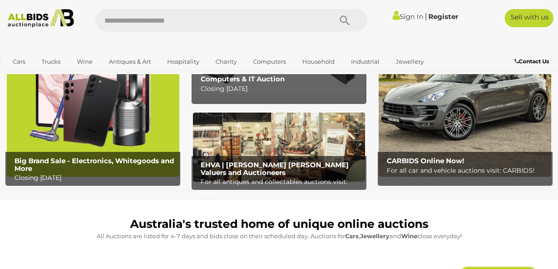
scroll to position [90, 0]
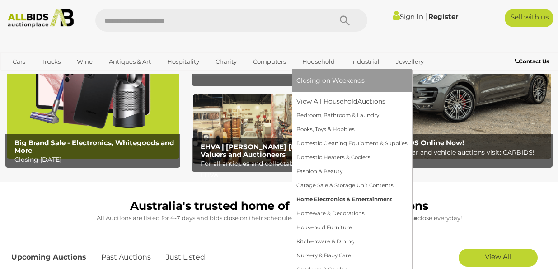
click at [345, 196] on link "Home Electronics & Entertainment" at bounding box center [351, 199] width 111 height 14
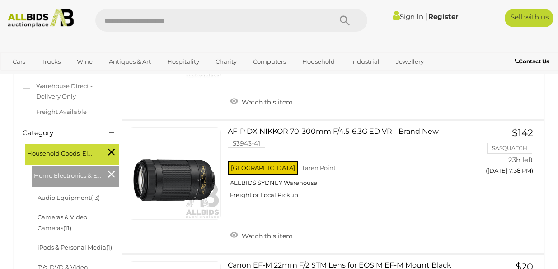
scroll to position [287, 0]
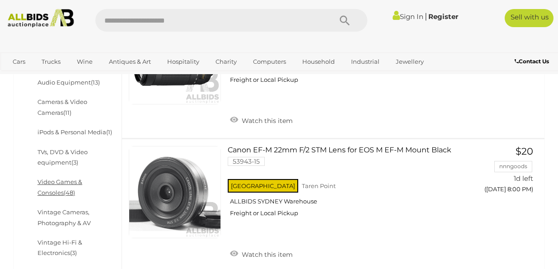
click at [82, 183] on link "Video Games & Consoles (48)" at bounding box center [59, 187] width 45 height 18
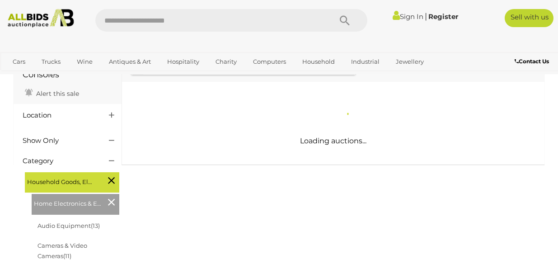
scroll to position [80, 0]
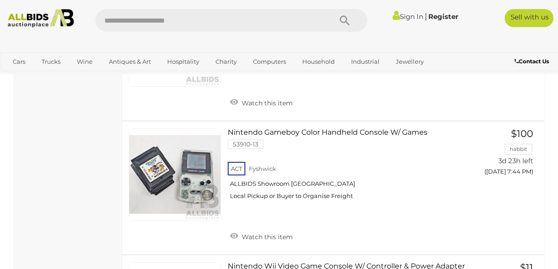
scroll to position [6060, 0]
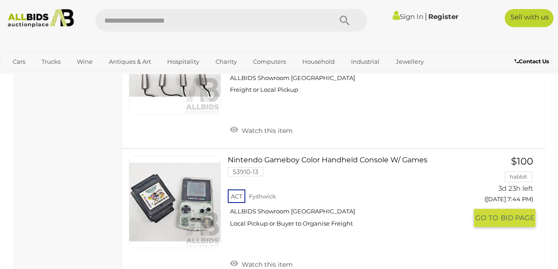
click at [403, 159] on link "Nintendo Gameboy Color Handheld Console W/ Games 53910-13 ACT [GEOGRAPHIC_DATA]" at bounding box center [350, 195] width 233 height 78
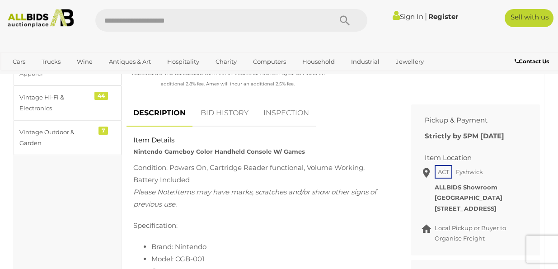
scroll to position [332, 0]
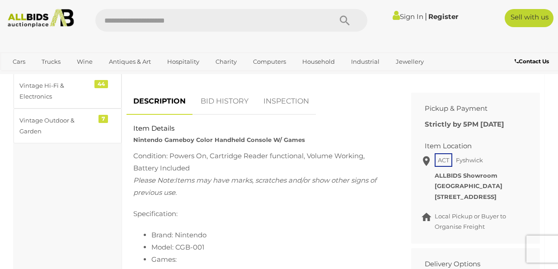
click at [233, 98] on link "BID HISTORY" at bounding box center [224, 101] width 61 height 27
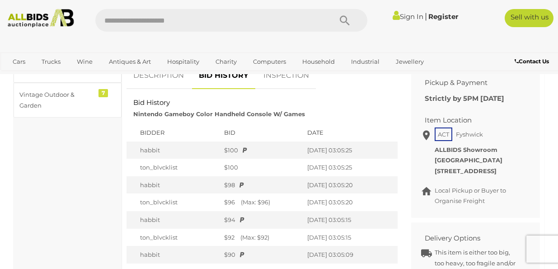
scroll to position [348, 0]
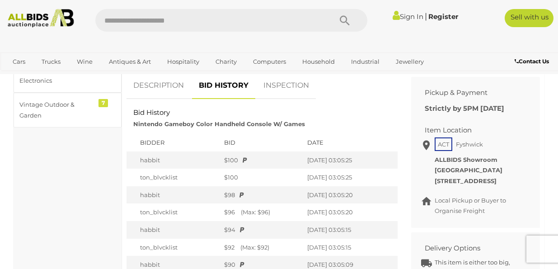
click at [168, 93] on link "DESCRIPTION" at bounding box center [158, 85] width 64 height 27
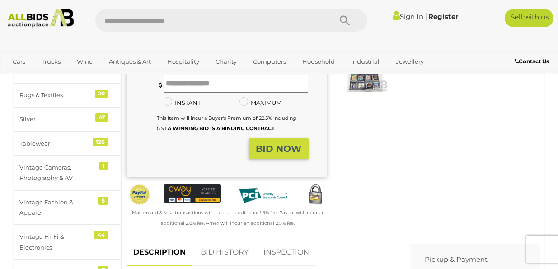
scroll to position [187, 0]
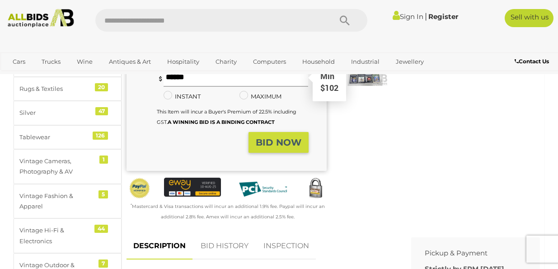
click at [260, 82] on input "text" at bounding box center [235, 78] width 145 height 18
type input "***"
click at [267, 144] on strong "BID NOW" at bounding box center [279, 142] width 46 height 11
